Goal: Use online tool/utility: Utilize a website feature to perform a specific function

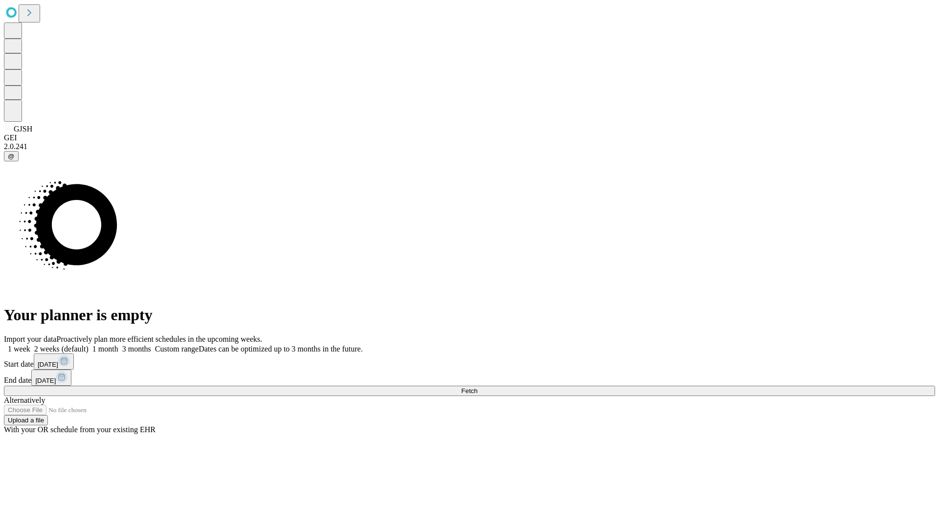
click at [477, 387] on span "Fetch" at bounding box center [469, 390] width 16 height 7
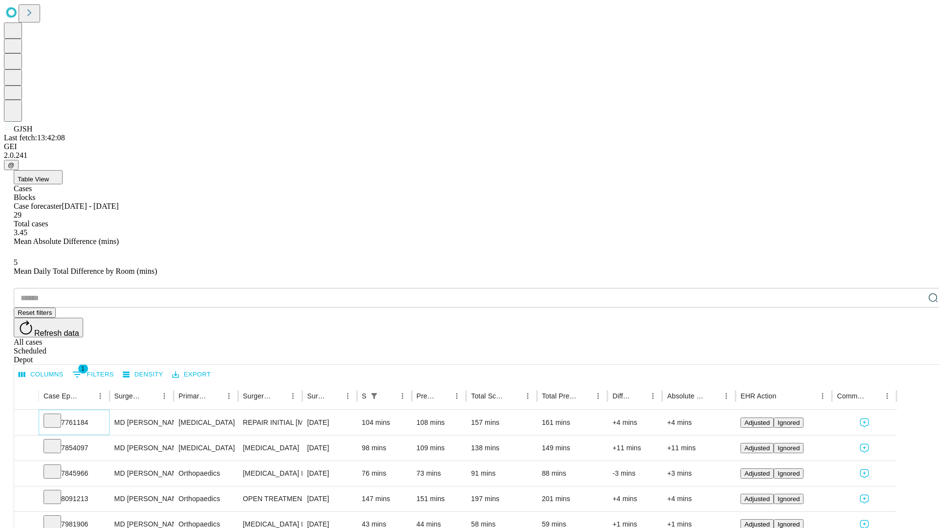
click at [57, 415] on icon at bounding box center [52, 420] width 10 height 10
